Goal: Task Accomplishment & Management: Use online tool/utility

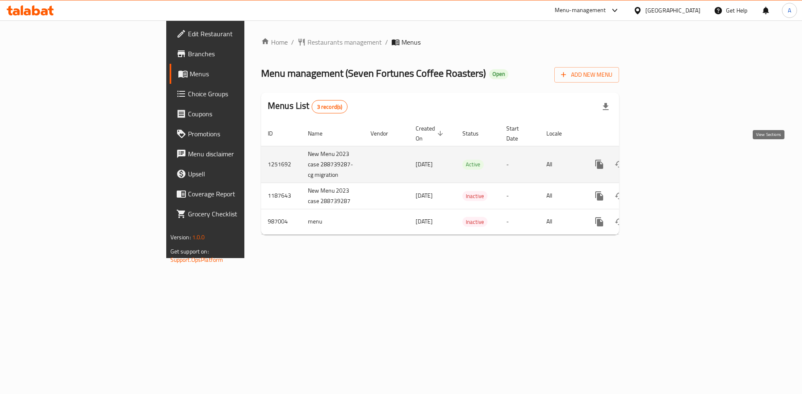
click at [663, 161] on icon "enhanced table" at bounding box center [659, 165] width 8 height 8
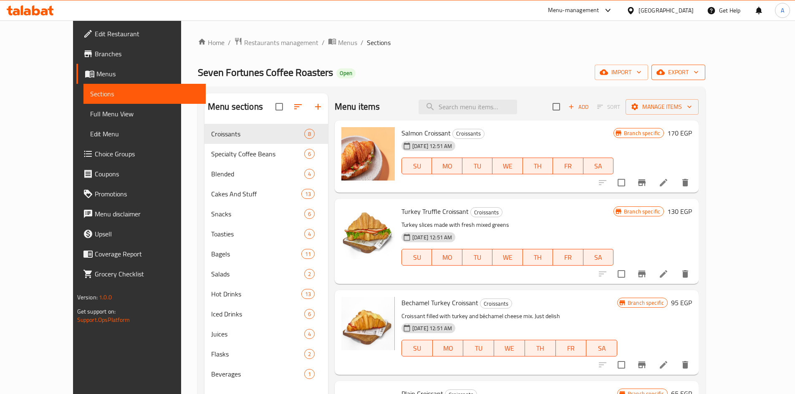
click at [700, 70] on icon "button" at bounding box center [696, 72] width 8 height 8
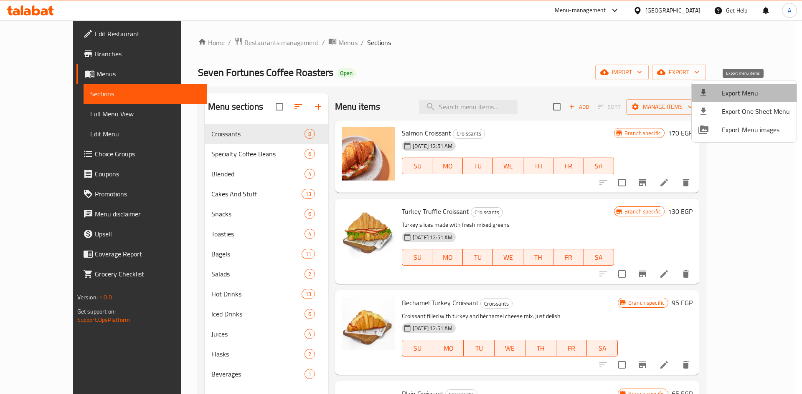
click at [752, 85] on li "Export Menu" at bounding box center [743, 93] width 105 height 18
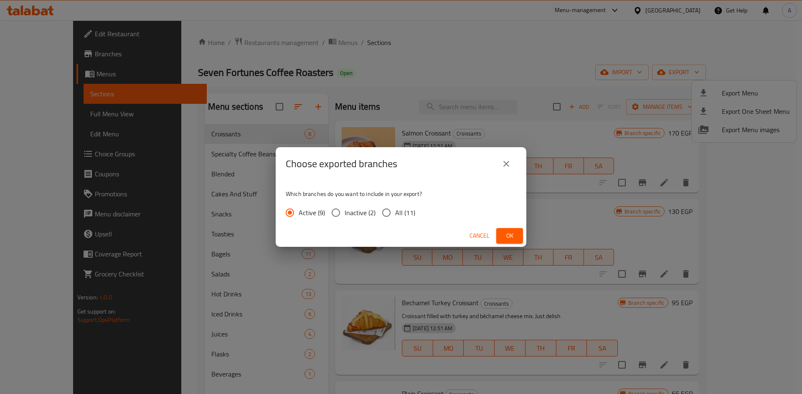
click at [386, 213] on input "All (11)" at bounding box center [386, 213] width 18 height 18
radio input "true"
click at [515, 239] on span "Ok" at bounding box center [509, 236] width 13 height 10
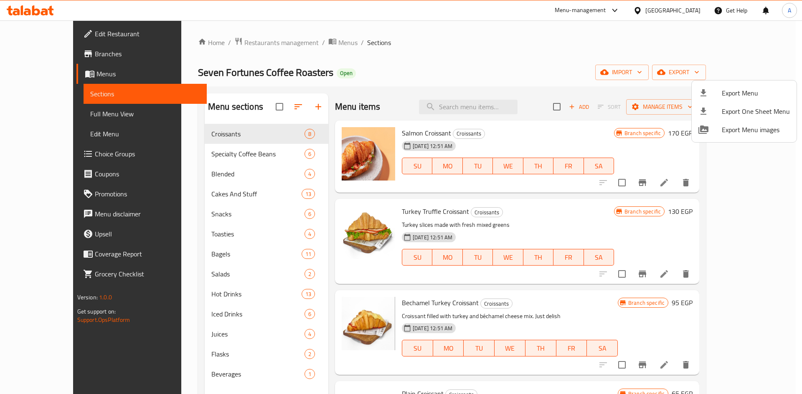
drag, startPoint x: 282, startPoint y: 73, endPoint x: 154, endPoint y: 64, distance: 128.0
click at [135, 72] on div at bounding box center [401, 197] width 802 height 394
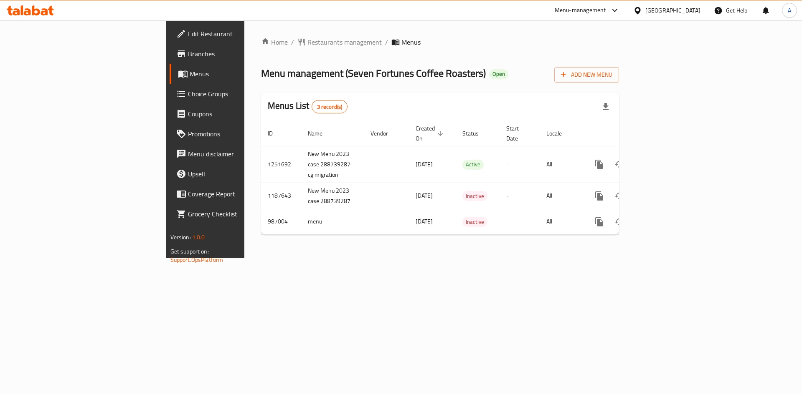
click at [467, 65] on div "Menu management ( Seven Fortunes Coffee Roasters ) Open Add New Menu" at bounding box center [440, 73] width 358 height 19
drag, startPoint x: 39, startPoint y: 53, endPoint x: 129, endPoint y: 30, distance: 92.4
click at [188, 53] on span "Branches" at bounding box center [241, 54] width 106 height 10
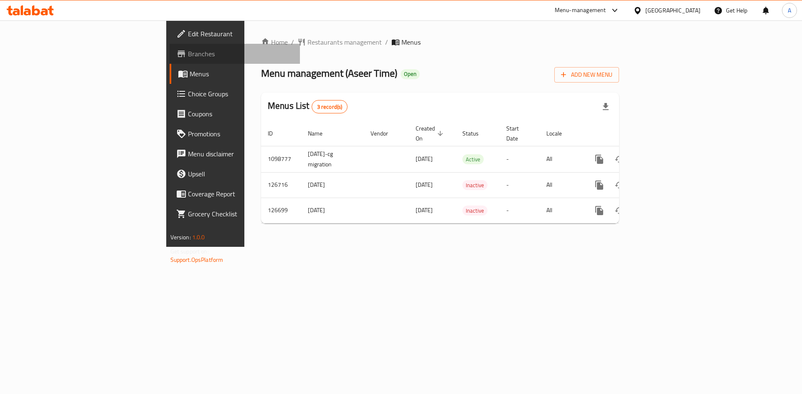
drag, startPoint x: 38, startPoint y: 50, endPoint x: 34, endPoint y: 5, distance: 44.4
click at [188, 49] on span "Branches" at bounding box center [241, 54] width 106 height 10
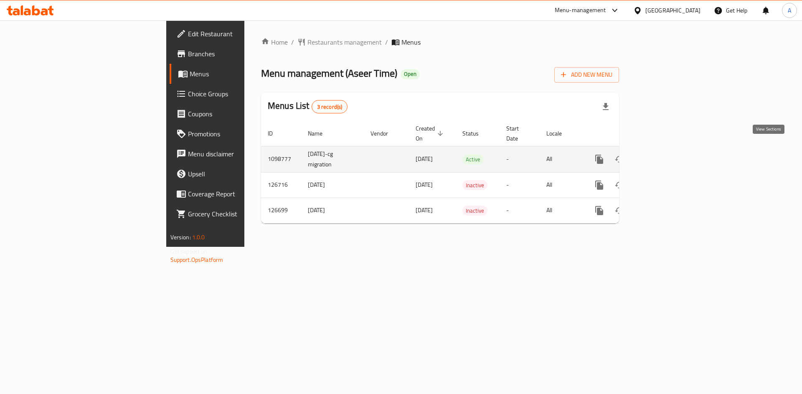
click at [664, 154] on icon "enhanced table" at bounding box center [659, 159] width 10 height 10
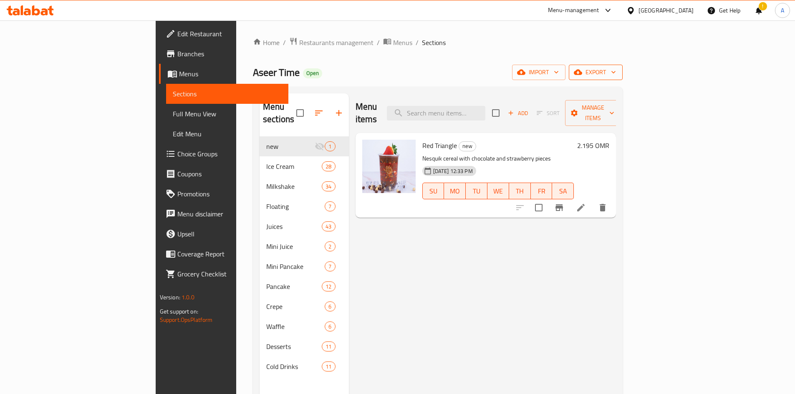
click at [616, 73] on span "export" at bounding box center [596, 72] width 40 height 10
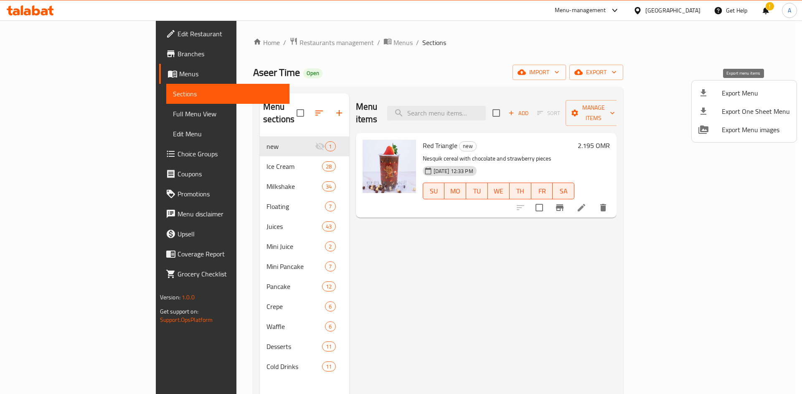
click at [741, 91] on span "Export Menu" at bounding box center [755, 93] width 68 height 10
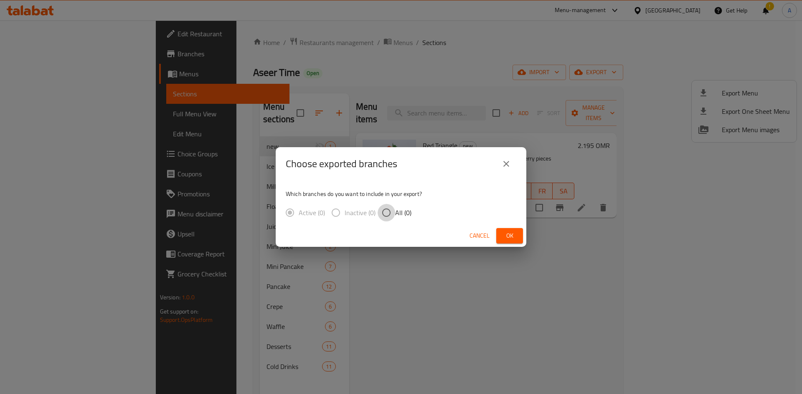
click at [388, 214] on input "All (0)" at bounding box center [386, 213] width 18 height 18
radio input "true"
click at [514, 237] on span "Ok" at bounding box center [509, 236] width 13 height 10
click at [516, 237] on span "Ok" at bounding box center [509, 236] width 13 height 10
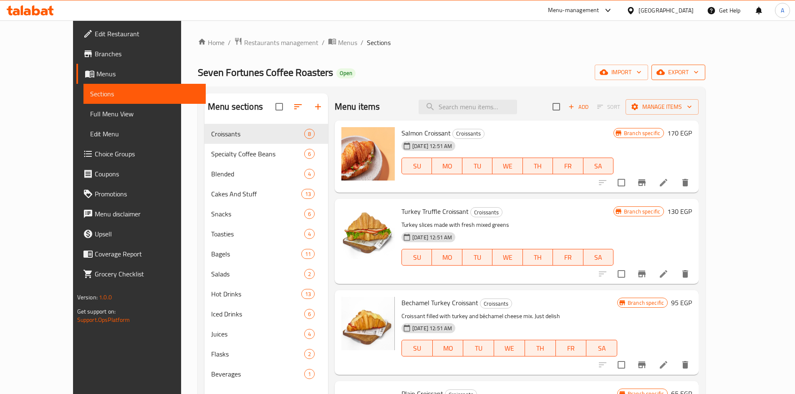
click at [706, 70] on button "export" at bounding box center [679, 72] width 54 height 15
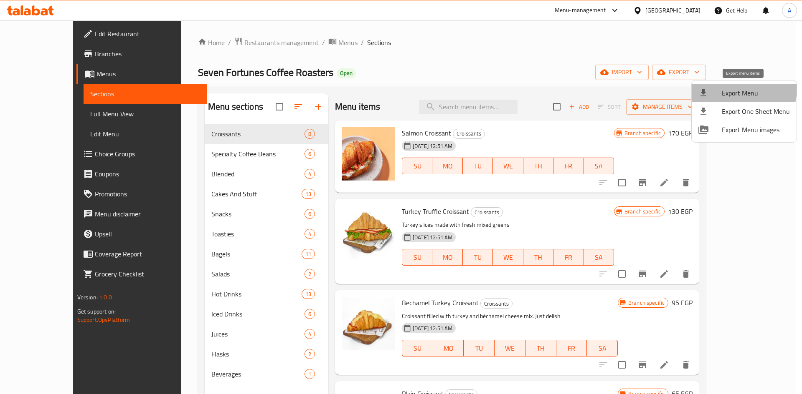
click at [730, 88] on span "Export Menu" at bounding box center [755, 93] width 68 height 10
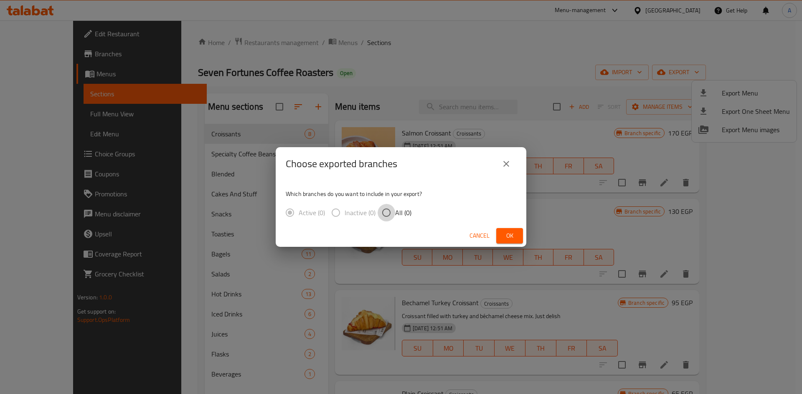
click at [390, 215] on input "All (0)" at bounding box center [386, 213] width 18 height 18
radio input "true"
click at [501, 231] on button "Ok" at bounding box center [509, 235] width 27 height 15
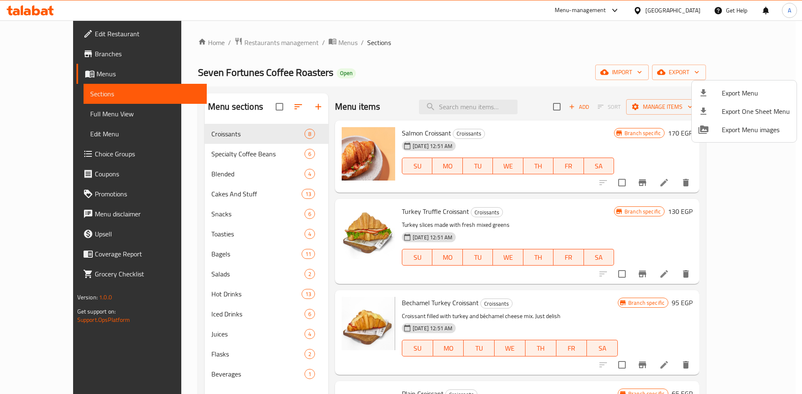
click at [391, 58] on div at bounding box center [401, 197] width 802 height 394
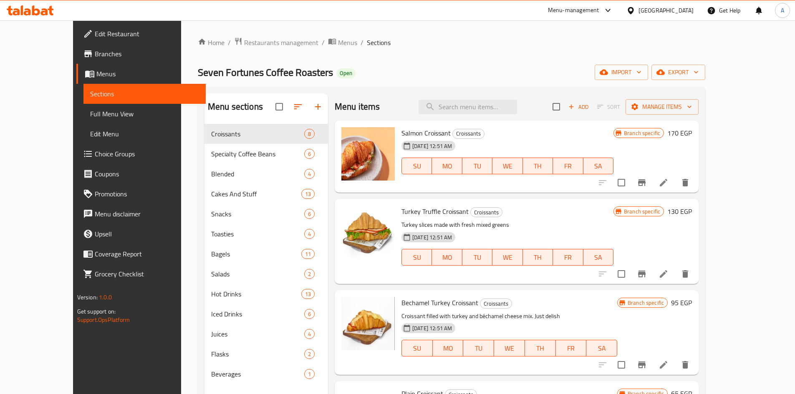
click at [95, 54] on span "Branches" at bounding box center [147, 54] width 104 height 10
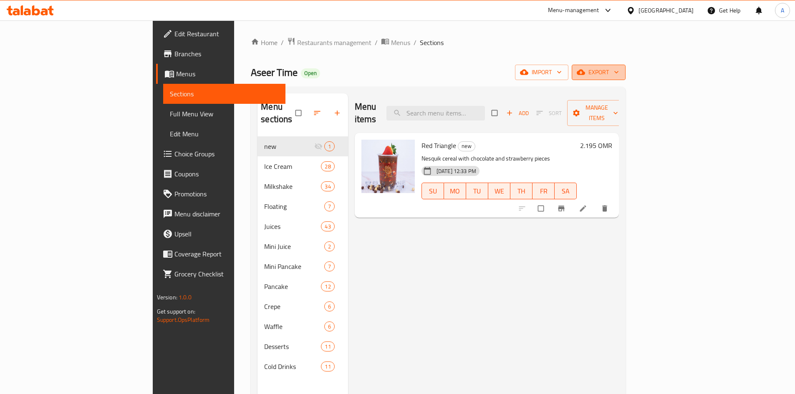
click at [619, 75] on span "export" at bounding box center [599, 72] width 40 height 10
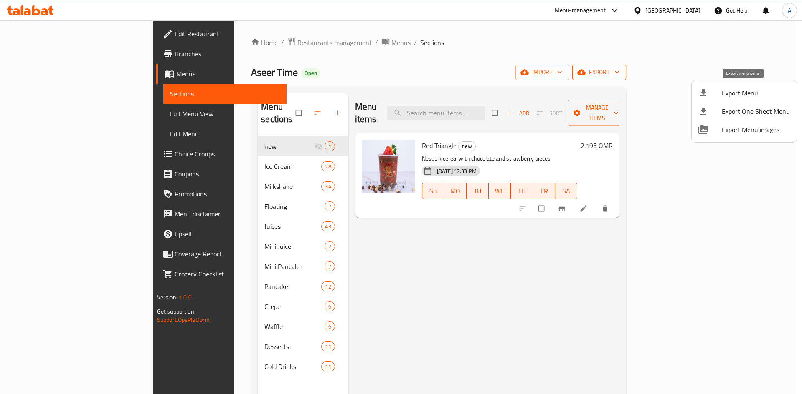
click at [743, 96] on span "Export Menu" at bounding box center [755, 93] width 68 height 10
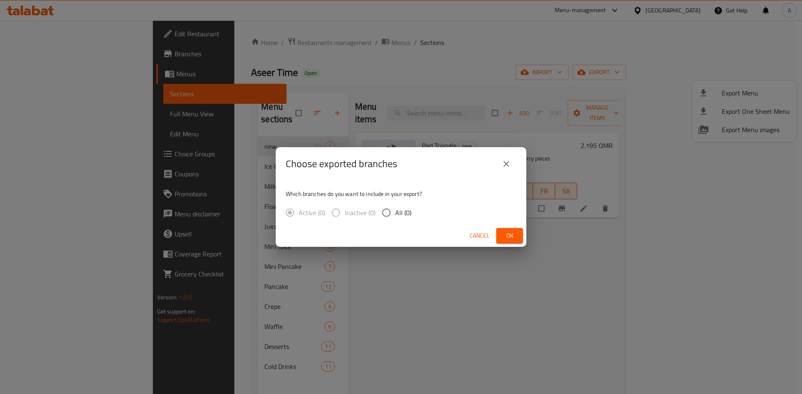
click at [381, 216] on input "All (0)" at bounding box center [386, 213] width 18 height 18
radio input "true"
click at [508, 235] on span "Ok" at bounding box center [509, 236] width 13 height 10
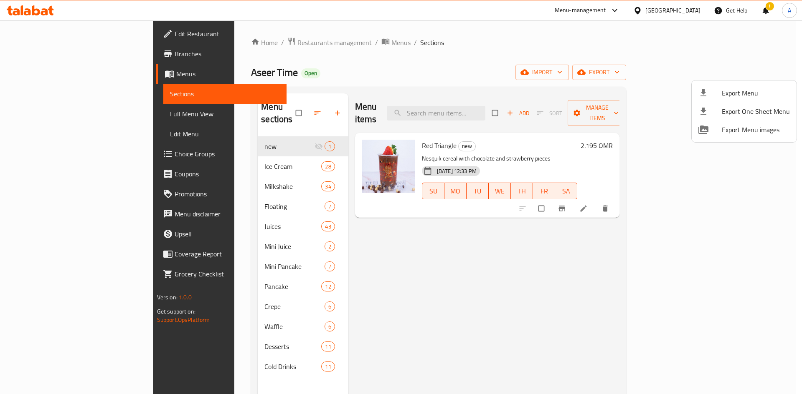
click at [454, 56] on div at bounding box center [401, 197] width 802 height 394
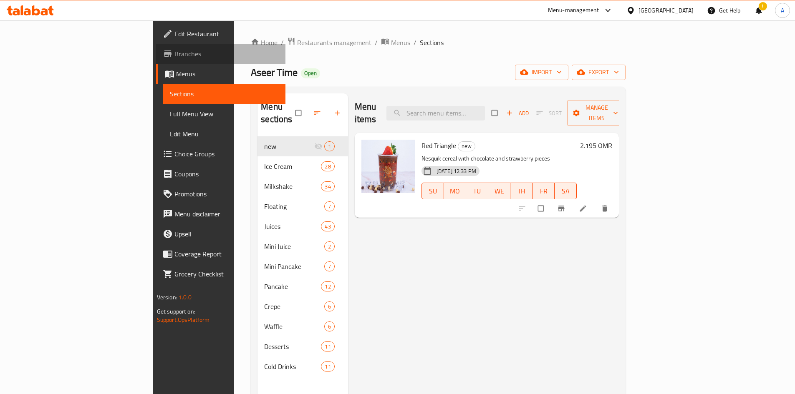
click at [174, 54] on span "Branches" at bounding box center [226, 54] width 104 height 10
